Goal: Entertainment & Leisure: Consume media (video, audio)

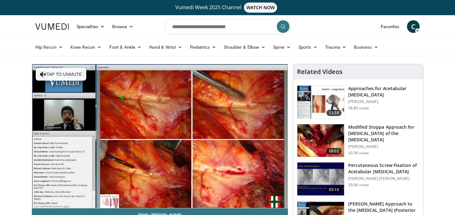
click at [313, 135] on img at bounding box center [320, 140] width 47 height 33
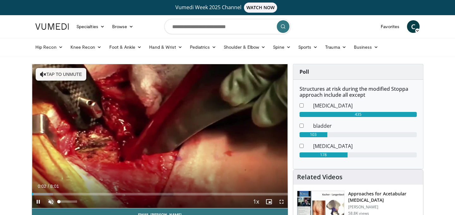
click at [49, 198] on span "Video Player" at bounding box center [51, 201] width 13 height 13
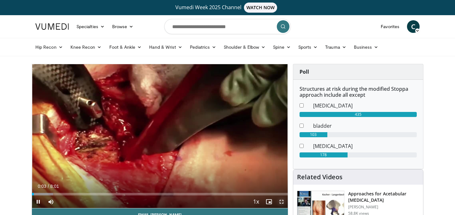
click at [280, 201] on span "Video Player" at bounding box center [281, 201] width 13 height 13
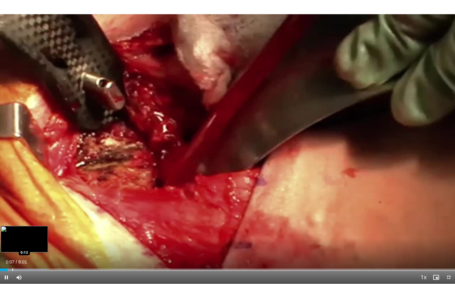
click at [12, 215] on div "Progress Bar" at bounding box center [12, 270] width 1 height 3
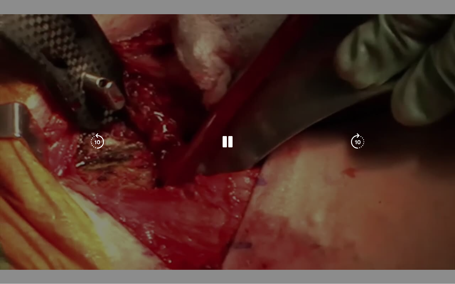
click at [20, 215] on div "Progress Bar" at bounding box center [28, 283] width 56 height 3
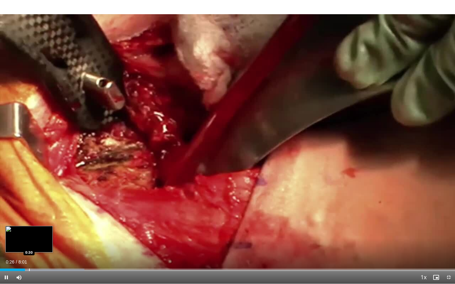
click at [29, 215] on div "Progress Bar" at bounding box center [29, 270] width 1 height 3
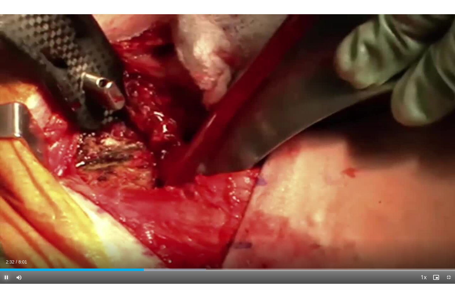
click at [5, 215] on video-js "**********" at bounding box center [227, 142] width 455 height 284
click at [6, 215] on span "Video Player" at bounding box center [6, 277] width 13 height 13
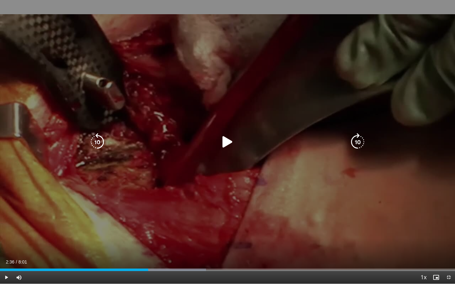
click at [224, 137] on icon "Video Player" at bounding box center [228, 142] width 18 height 18
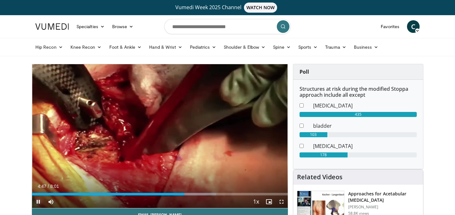
click at [41, 198] on span "Video Player" at bounding box center [38, 201] width 13 height 13
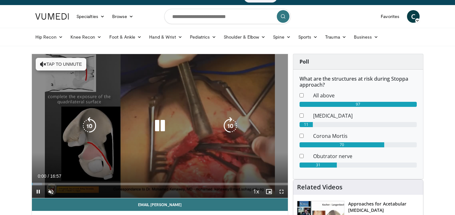
scroll to position [13, 0]
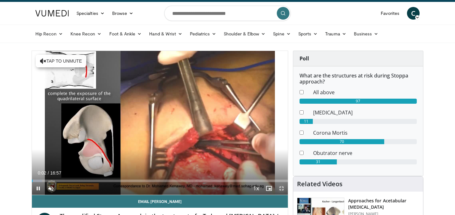
click at [285, 188] on span "Video Player" at bounding box center [281, 188] width 13 height 13
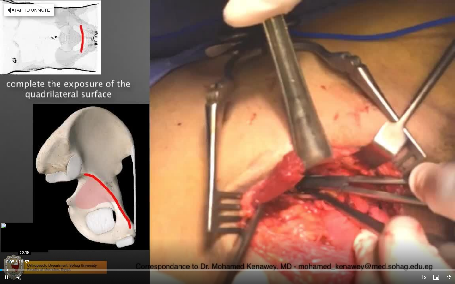
click at [7, 215] on div "Progress Bar" at bounding box center [7, 270] width 1 height 3
click at [13, 215] on div "Loaded : 2.94% 00:17 00:29" at bounding box center [227, 268] width 455 height 6
click at [25, 215] on div "Progress Bar" at bounding box center [25, 270] width 1 height 3
click at [18, 215] on video-js "**********" at bounding box center [227, 142] width 455 height 284
click at [18, 215] on span "Video Player" at bounding box center [19, 277] width 13 height 13
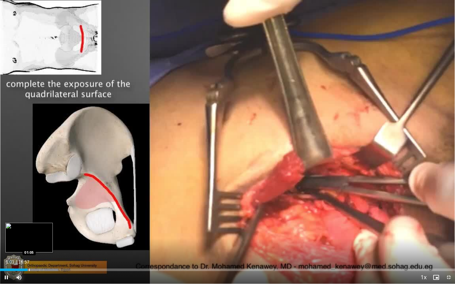
click at [29, 215] on div "Progress Bar" at bounding box center [29, 270] width 1 height 3
click at [36, 215] on div "Progress Bar" at bounding box center [36, 270] width 44 height 3
click at [40, 215] on div "10 seconds Tap to unmute" at bounding box center [227, 142] width 455 height 284
click at [44, 215] on div "Progress Bar" at bounding box center [44, 270] width 1 height 3
click at [49, 215] on div "Loaded : 15.69% 01:38 01:49" at bounding box center [227, 268] width 455 height 6
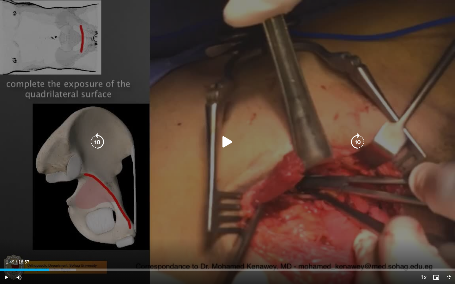
click at [222, 145] on icon "Video Player" at bounding box center [228, 142] width 18 height 18
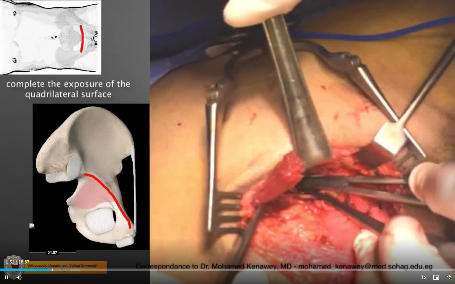
click at [52, 215] on div "Progress Bar" at bounding box center [52, 270] width 1 height 3
click at [58, 215] on div "Progress Bar" at bounding box center [58, 270] width 1 height 3
click at [61, 215] on div "Progress Bar" at bounding box center [61, 270] width 1 height 3
click at [65, 215] on div "Progress Bar" at bounding box center [65, 270] width 1 height 3
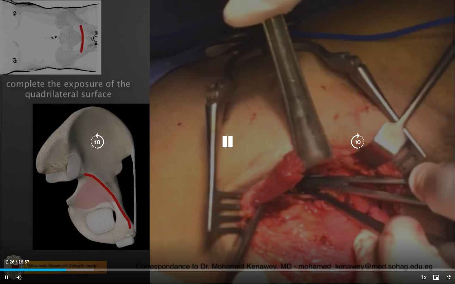
click at [68, 215] on div "Progress Bar" at bounding box center [73, 270] width 42 height 3
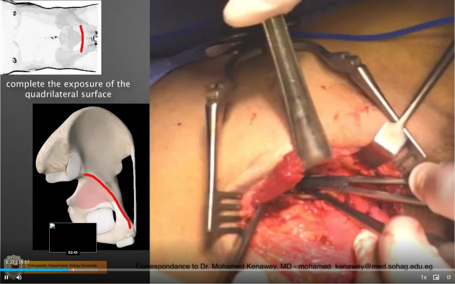
click at [73, 215] on div "Loaded : 21.58% 02:32 02:43" at bounding box center [227, 268] width 455 height 6
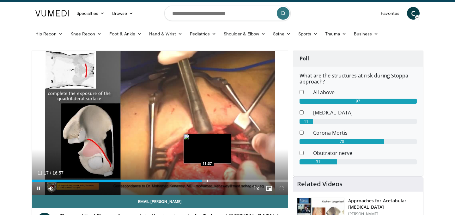
click at [207, 179] on div "Loaded : 72.60% 11:17 11:37" at bounding box center [160, 179] width 256 height 6
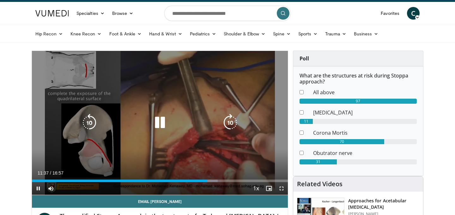
click at [213, 179] on div "Loaded : 72.60% 11:37 11:37" at bounding box center [160, 179] width 256 height 6
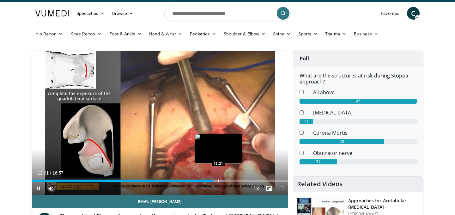
click at [218, 180] on div "Progress Bar" at bounding box center [218, 180] width 1 height 3
click at [225, 179] on div "Loaded : 76.53% 12:21 12:46" at bounding box center [160, 179] width 256 height 6
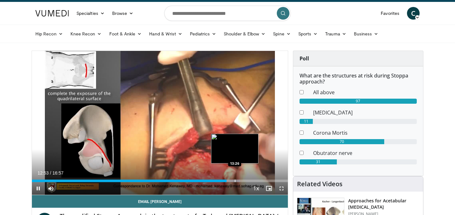
click at [234, 181] on div "Progress Bar" at bounding box center [230, 180] width 22 height 3
click at [244, 180] on div "10 seconds Tap to unmute" at bounding box center [160, 123] width 256 height 144
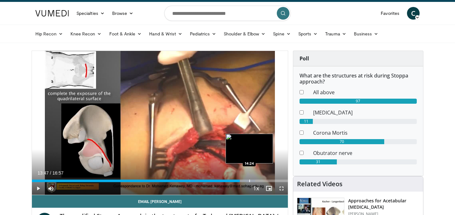
click at [250, 180] on div "Progress Bar" at bounding box center [249, 180] width 1 height 3
click at [254, 180] on div "Progress Bar" at bounding box center [254, 180] width 1 height 3
click at [257, 180] on div "Progress Bar" at bounding box center [257, 180] width 1 height 3
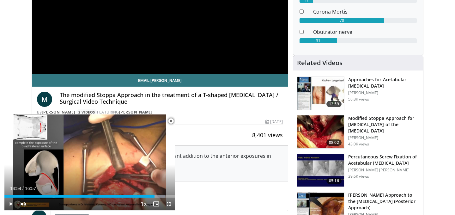
scroll to position [140, 0]
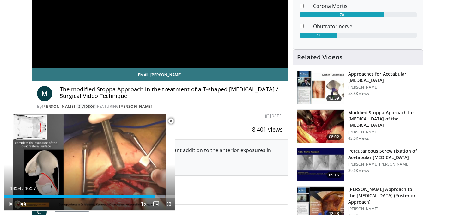
click at [380, 116] on h3 "Modified Stoppa Approach for Fractures of the Acetabulum" at bounding box center [383, 118] width 71 height 19
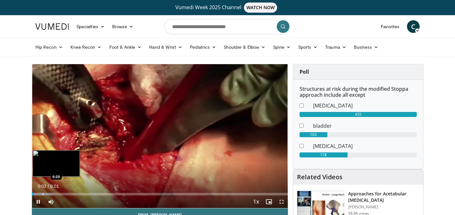
click at [43, 193] on div "Progress Bar" at bounding box center [43, 194] width 1 height 3
click at [51, 192] on div "Loaded : 8.22% 0:20 0:36" at bounding box center [160, 192] width 256 height 6
click at [58, 191] on div "Loaded : 16.62% 0:39 0:48" at bounding box center [160, 192] width 256 height 6
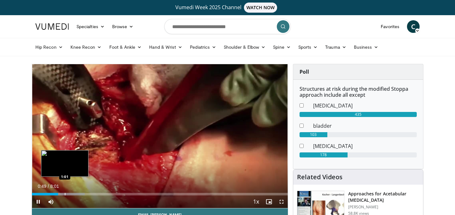
click at [65, 191] on div "Loaded : 20.57% 0:49 1:01" at bounding box center [160, 192] width 256 height 6
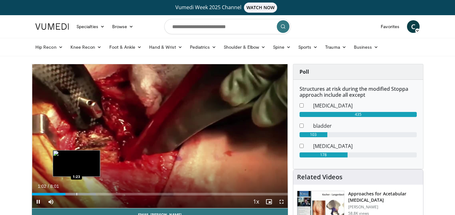
click at [76, 193] on div "Progress Bar" at bounding box center [76, 194] width 1 height 3
click at [85, 193] on div "Progress Bar" at bounding box center [85, 194] width 1 height 3
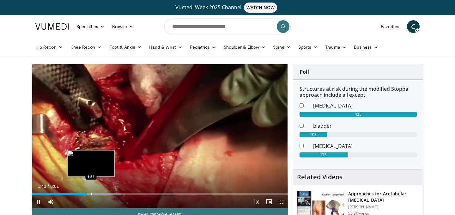
click at [91, 192] on div "Loaded : 34.98% 1:43 1:51" at bounding box center [160, 192] width 256 height 6
click at [98, 194] on div "Progress Bar" at bounding box center [98, 194] width 1 height 3
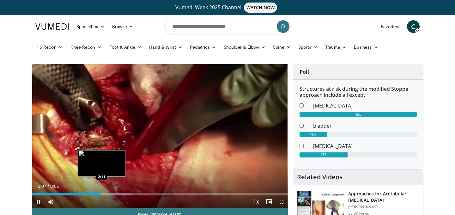
click at [102, 193] on div "Progress Bar" at bounding box center [102, 194] width 1 height 3
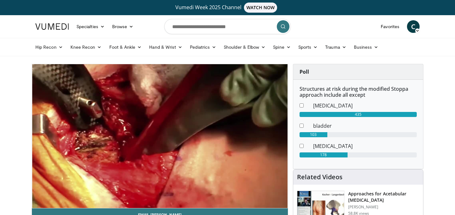
click at [115, 192] on div "10 seconds Tap to unmute" at bounding box center [160, 136] width 256 height 144
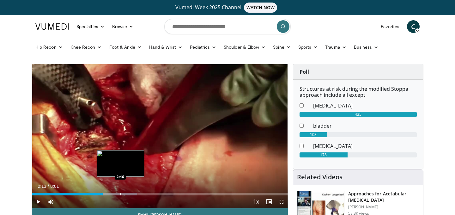
click at [120, 191] on div "Loaded : 41.16% 2:13 2:46" at bounding box center [160, 192] width 256 height 6
click at [128, 191] on div "Loaded : 47.34% 2:46 3:01" at bounding box center [160, 192] width 256 height 6
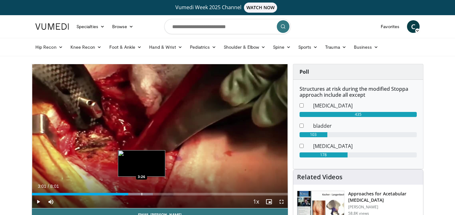
click at [142, 192] on div "Loaded : 47.34% 3:01 3:26" at bounding box center [160, 192] width 256 height 6
click at [149, 192] on div "Loaded : 49.86% 3:26 3:40" at bounding box center [160, 192] width 256 height 6
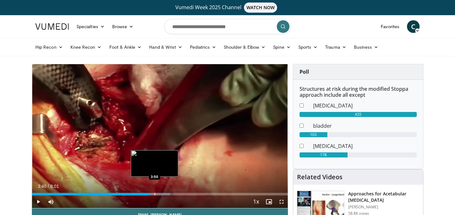
click at [155, 192] on div "Loaded : 54.01% 3:40 3:50" at bounding box center [160, 192] width 256 height 6
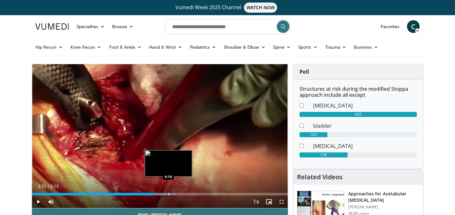
click at [168, 192] on div "Loaded : 56.09% 3:51 4:16" at bounding box center [160, 192] width 256 height 6
click at [177, 193] on div "Progress Bar" at bounding box center [177, 194] width 1 height 3
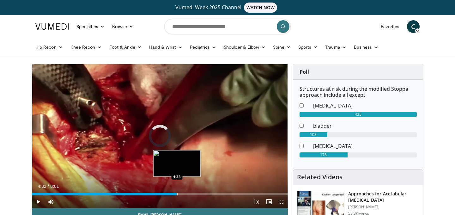
click at [186, 191] on div "Loaded : 0.00% 4:32 4:33" at bounding box center [160, 192] width 256 height 6
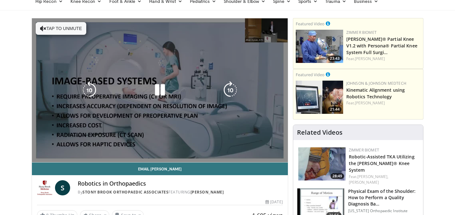
scroll to position [47, 0]
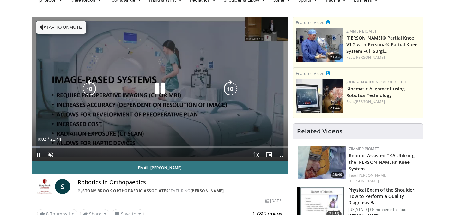
click at [228, 93] on icon "Video Player" at bounding box center [230, 89] width 18 height 18
click at [57, 33] on button "Tap to unmute" at bounding box center [61, 27] width 51 height 13
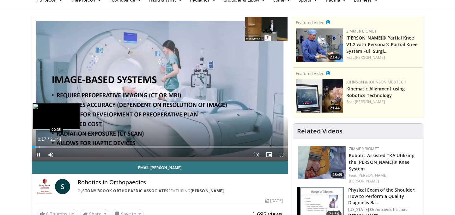
click at [39, 146] on div "Progress Bar" at bounding box center [39, 147] width 1 height 3
click at [45, 147] on div "Progress Bar" at bounding box center [45, 147] width 1 height 3
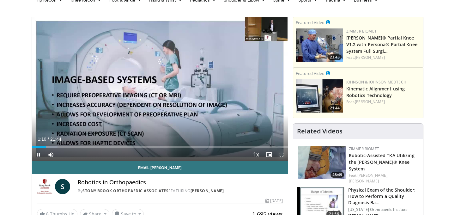
click at [285, 155] on span "Video Player" at bounding box center [281, 154] width 13 height 13
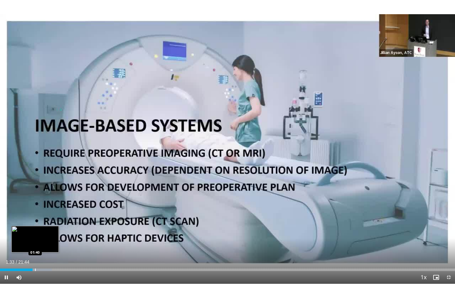
click at [35, 215] on div "Progress Bar" at bounding box center [35, 270] width 1 height 3
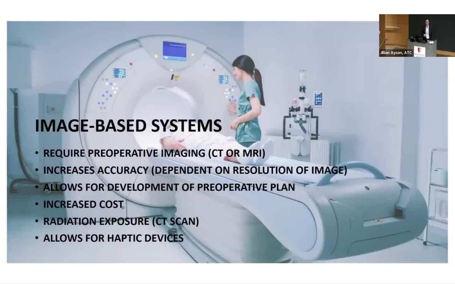
click at [49, 215] on div "10 seconds Tap to unmute" at bounding box center [227, 142] width 455 height 284
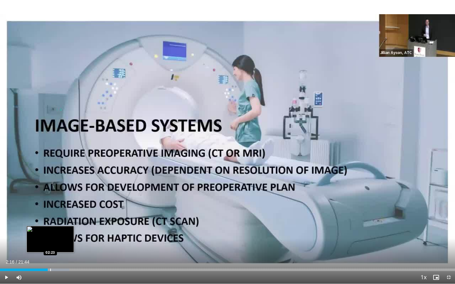
click at [50, 215] on div "Progress Bar" at bounding box center [50, 270] width 1 height 3
click at [5, 215] on span "Video Player" at bounding box center [6, 277] width 13 height 13
click at [53, 215] on div "Progress Bar" at bounding box center [53, 270] width 1 height 3
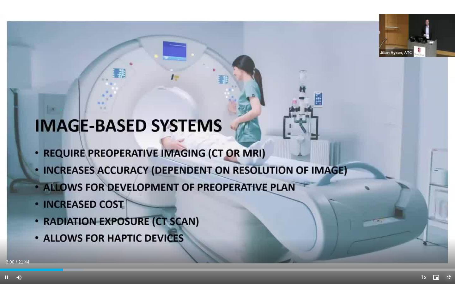
click at [449, 215] on span "Video Player" at bounding box center [448, 277] width 13 height 13
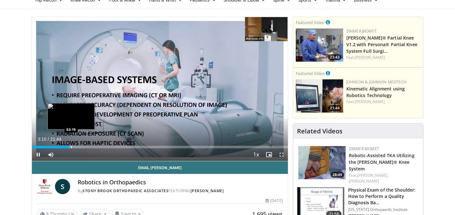
click at [71, 146] on div "Progress Bar" at bounding box center [71, 147] width 1 height 3
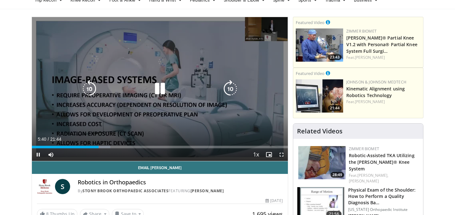
click at [228, 88] on icon "Video Player" at bounding box center [230, 89] width 18 height 18
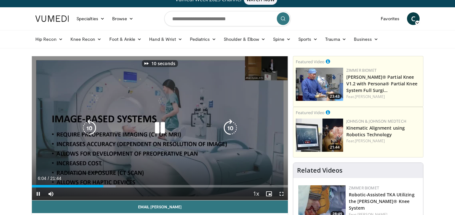
scroll to position [2, 0]
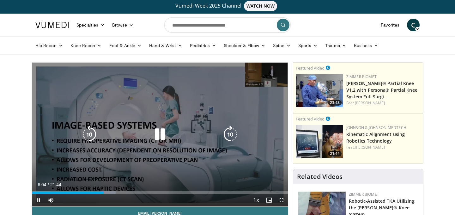
click at [228, 124] on div "10 seconds Tap to unmute" at bounding box center [160, 135] width 256 height 144
click at [229, 133] on icon "Video Player" at bounding box center [230, 134] width 18 height 18
click at [166, 132] on icon "Video Player" at bounding box center [160, 134] width 18 height 18
click at [229, 132] on icon "Video Player" at bounding box center [230, 134] width 18 height 18
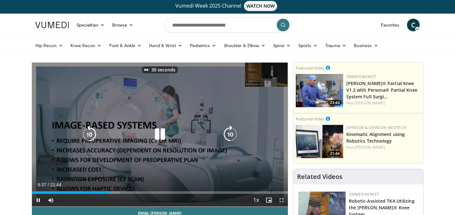
click at [229, 132] on icon "Video Player" at bounding box center [230, 134] width 18 height 18
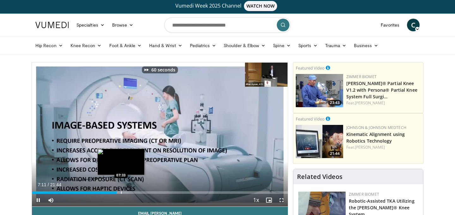
click at [121, 192] on div "Progress Bar" at bounding box center [121, 192] width 1 height 3
click at [124, 191] on div "Progress Bar" at bounding box center [124, 192] width 1 height 3
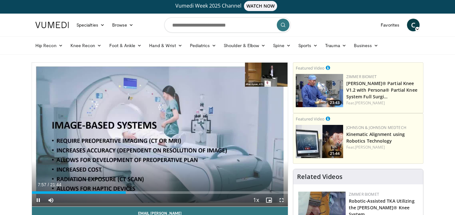
click at [281, 201] on span "Video Player" at bounding box center [281, 200] width 13 height 13
click at [39, 199] on span "Video Player" at bounding box center [38, 200] width 13 height 13
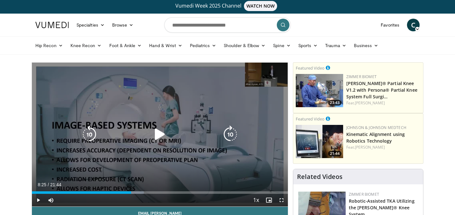
click at [158, 134] on icon "Video Player" at bounding box center [160, 134] width 18 height 18
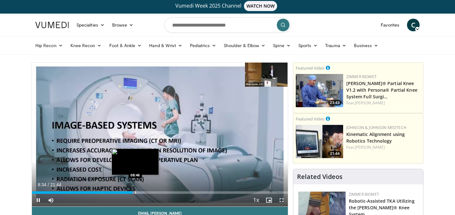
click at [135, 192] on div "Progress Bar" at bounding box center [135, 192] width 1 height 3
click at [138, 192] on div "Progress Bar" at bounding box center [138, 192] width 1 height 3
click at [142, 192] on div "Progress Bar" at bounding box center [142, 192] width 1 height 3
click at [145, 192] on div "Progress Bar" at bounding box center [145, 192] width 1 height 3
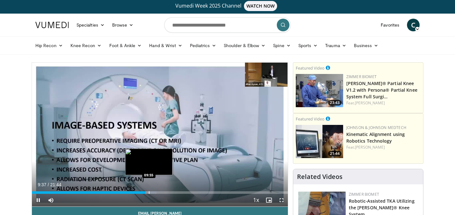
click at [149, 191] on div "Progress Bar" at bounding box center [149, 192] width 1 height 3
click at [153, 191] on div "Progress Bar" at bounding box center [153, 192] width 1 height 3
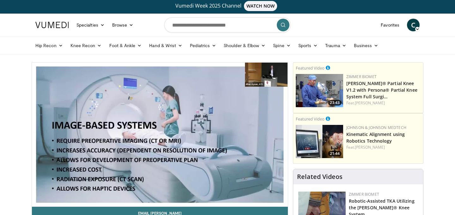
click at [158, 191] on div "60 seconds Tap to unmute" at bounding box center [160, 135] width 256 height 144
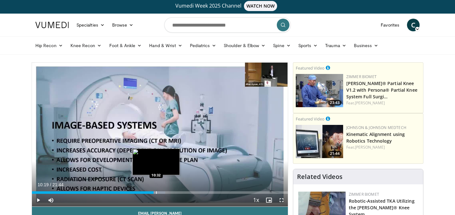
click at [156, 193] on div "Progress Bar" at bounding box center [156, 192] width 1 height 3
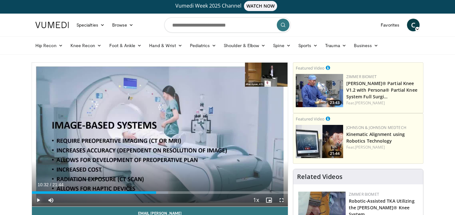
click at [36, 199] on span "Video Player" at bounding box center [38, 200] width 13 height 13
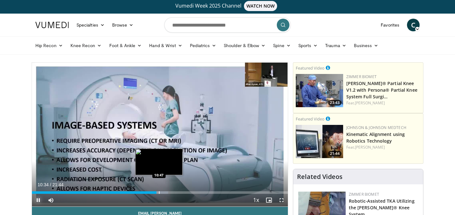
click at [159, 193] on div "Progress Bar" at bounding box center [159, 192] width 1 height 3
click at [164, 192] on div "Progress Bar" at bounding box center [164, 192] width 1 height 3
click at [166, 192] on div "Progress Bar" at bounding box center [166, 192] width 1 height 3
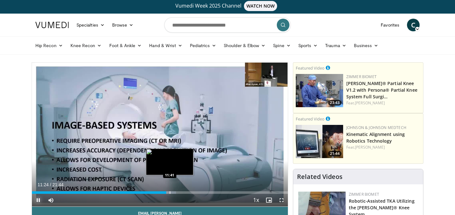
click at [170, 191] on div "Progress Bar" at bounding box center [170, 192] width 1 height 3
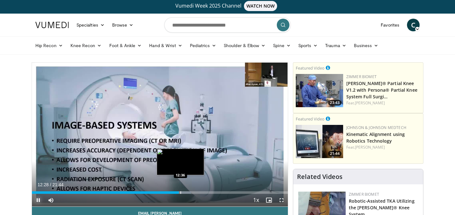
click at [180, 193] on div "Progress Bar" at bounding box center [180, 192] width 1 height 3
click at [183, 192] on div "Progress Bar" at bounding box center [183, 192] width 1 height 3
click at [187, 191] on div "Progress Bar" at bounding box center [187, 192] width 1 height 3
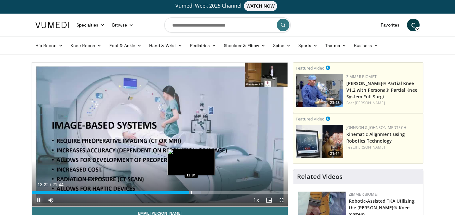
click at [191, 192] on div "Progress Bar" at bounding box center [191, 192] width 1 height 3
click at [194, 191] on div "Progress Bar" at bounding box center [194, 192] width 1 height 3
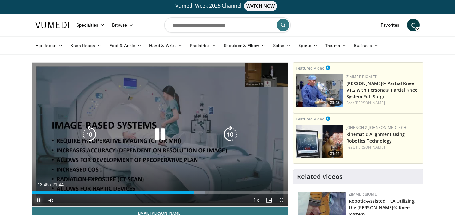
click at [197, 191] on div "Progress Bar" at bounding box center [196, 192] width 17 height 3
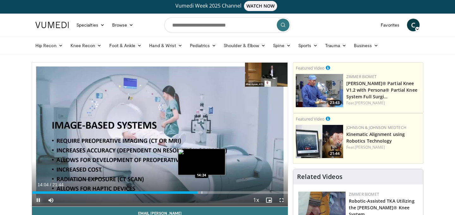
click at [202, 191] on div "Progress Bar" at bounding box center [202, 192] width 1 height 3
click at [206, 191] on div "Loaded : 70.74% 14:25 14:47" at bounding box center [160, 191] width 256 height 6
click at [210, 192] on div "Progress Bar" at bounding box center [210, 192] width 1 height 3
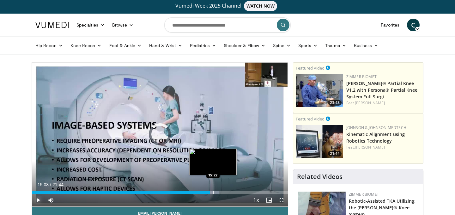
click at [213, 191] on div "Progress Bar" at bounding box center [213, 192] width 1 height 3
click at [216, 191] on div "Progress Bar" at bounding box center [216, 192] width 1 height 3
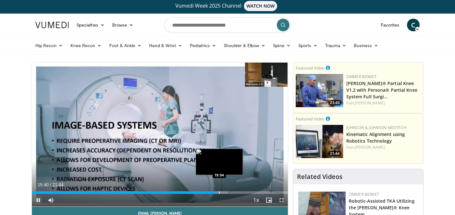
click at [219, 192] on div "Progress Bar" at bounding box center [219, 192] width 1 height 3
click at [224, 191] on div "Progress Bar" at bounding box center [224, 192] width 1 height 3
click at [227, 191] on div "Progress Bar" at bounding box center [227, 192] width 1 height 3
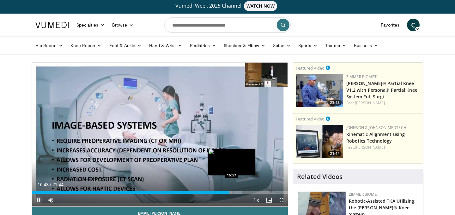
click at [232, 191] on div "Progress Bar" at bounding box center [232, 192] width 1 height 3
click at [236, 191] on div "Progress Bar" at bounding box center [236, 192] width 1 height 3
click at [240, 191] on div "Progress Bar" at bounding box center [240, 192] width 1 height 3
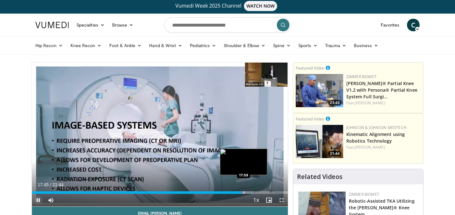
click at [244, 192] on div "Progress Bar" at bounding box center [244, 192] width 1 height 3
click at [249, 191] on div "Progress Bar" at bounding box center [249, 192] width 1 height 3
click at [255, 191] on div "Loaded : 88.19% 18:25 18:58" at bounding box center [160, 191] width 256 height 6
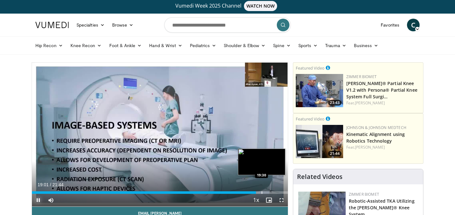
click at [261, 191] on div "Progress Bar" at bounding box center [259, 192] width 19 height 3
click at [267, 191] on div "Progress Bar" at bounding box center [267, 192] width 1 height 3
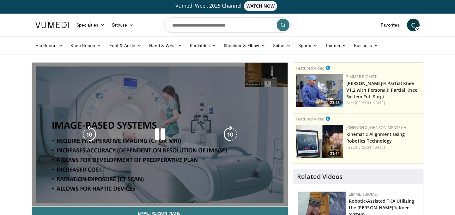
click at [271, 191] on div "Loaded : 95.85% 19:58 19:59" at bounding box center [160, 191] width 256 height 6
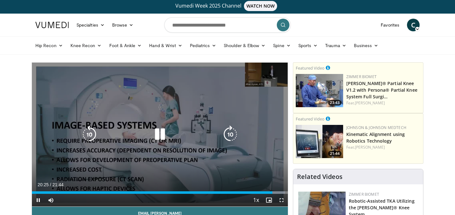
click at [155, 135] on icon "Video Player" at bounding box center [160, 134] width 18 height 18
